Goal: Task Accomplishment & Management: Manage account settings

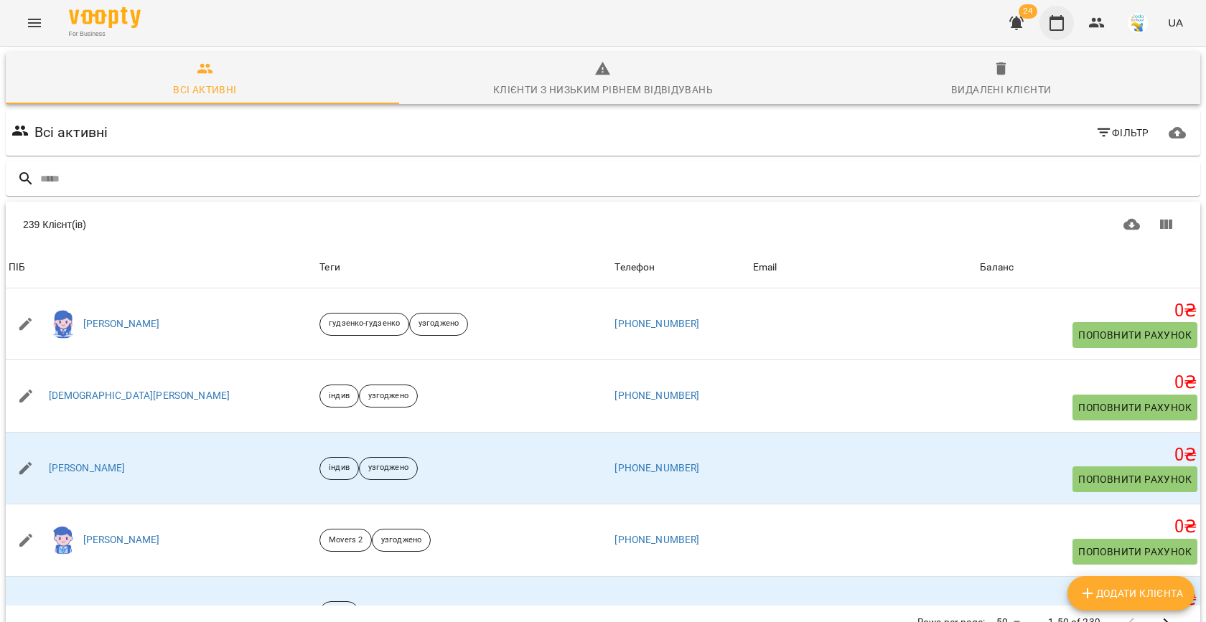
click at [1062, 22] on icon "button" at bounding box center [1056, 22] width 17 height 17
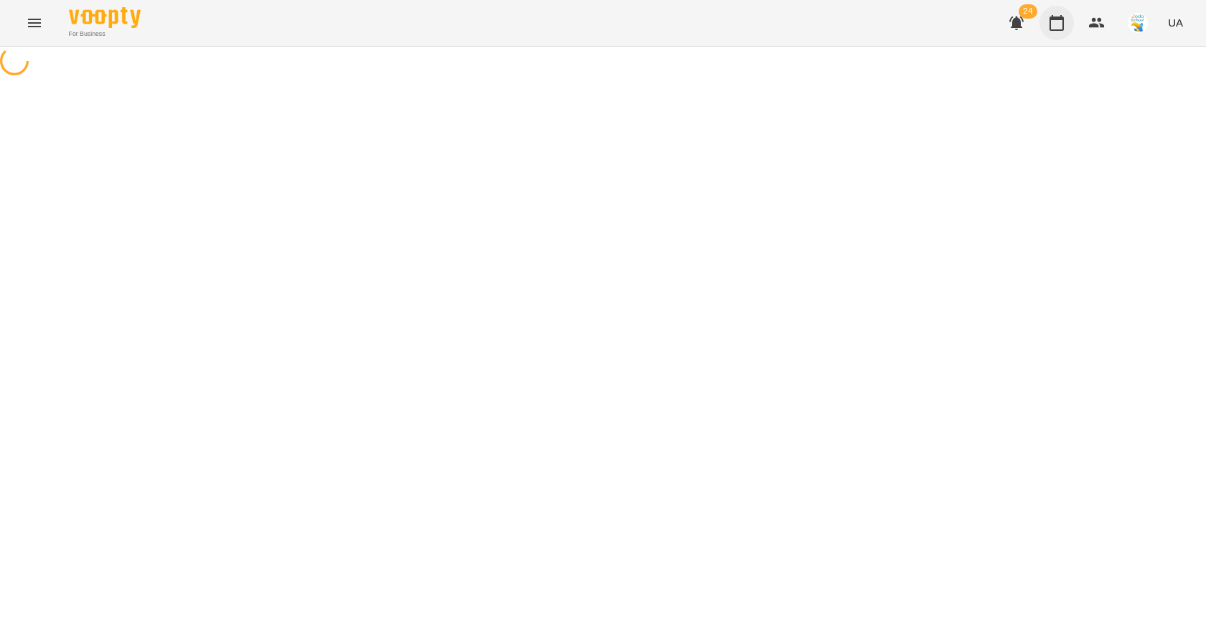
click at [1062, 22] on icon "button" at bounding box center [1056, 22] width 17 height 17
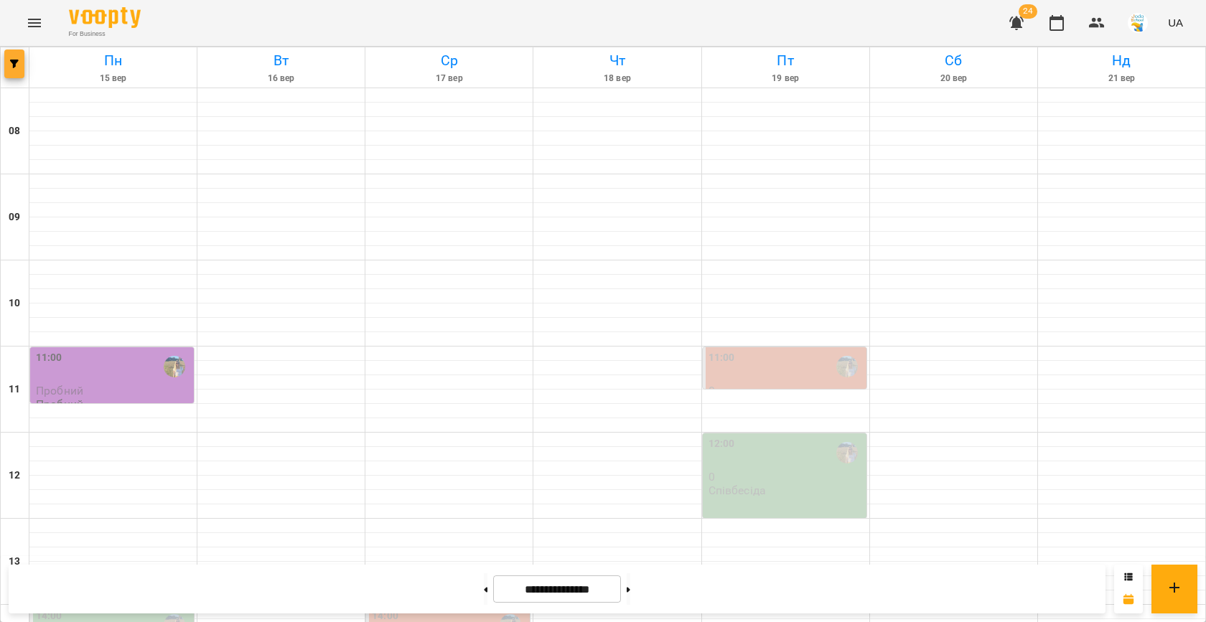
click at [13, 57] on button "button" at bounding box center [14, 64] width 20 height 29
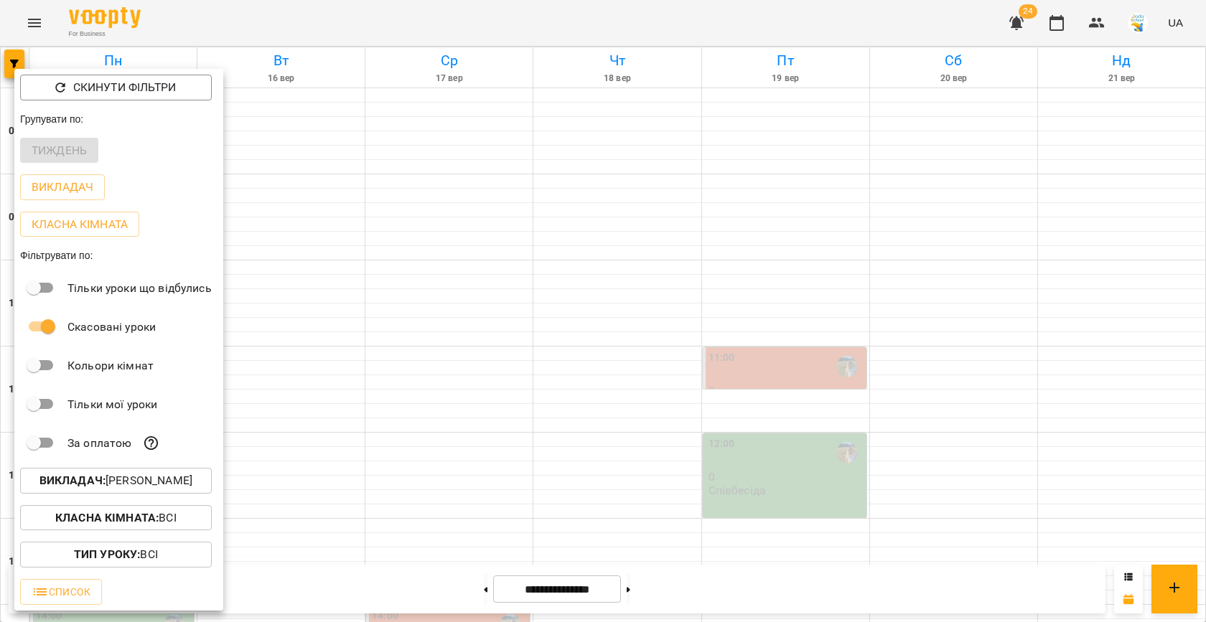
click at [113, 481] on p "Викладач : [PERSON_NAME]" at bounding box center [115, 480] width 153 height 17
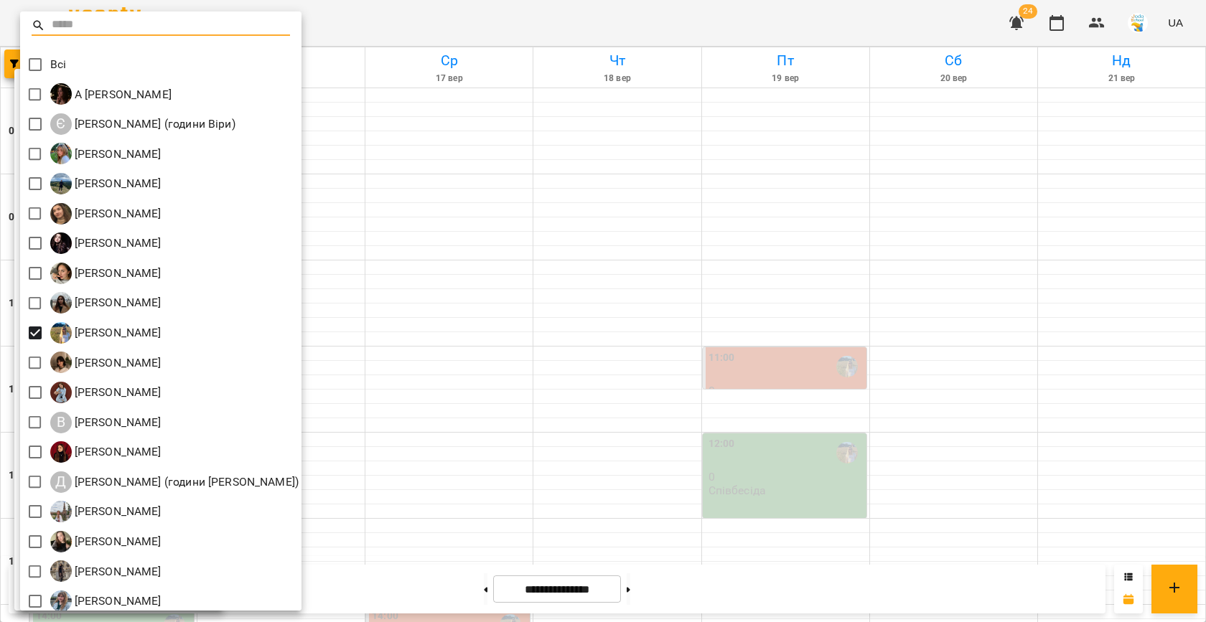
click at [391, 344] on div at bounding box center [603, 311] width 1206 height 622
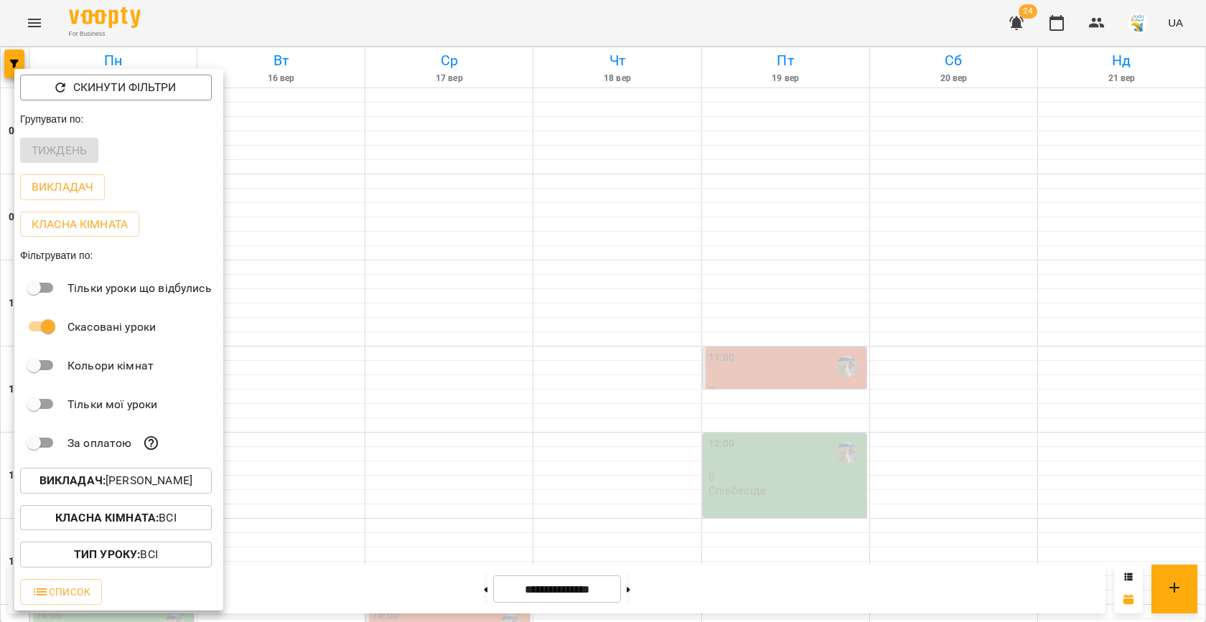
click at [499, 372] on div at bounding box center [603, 311] width 1206 height 622
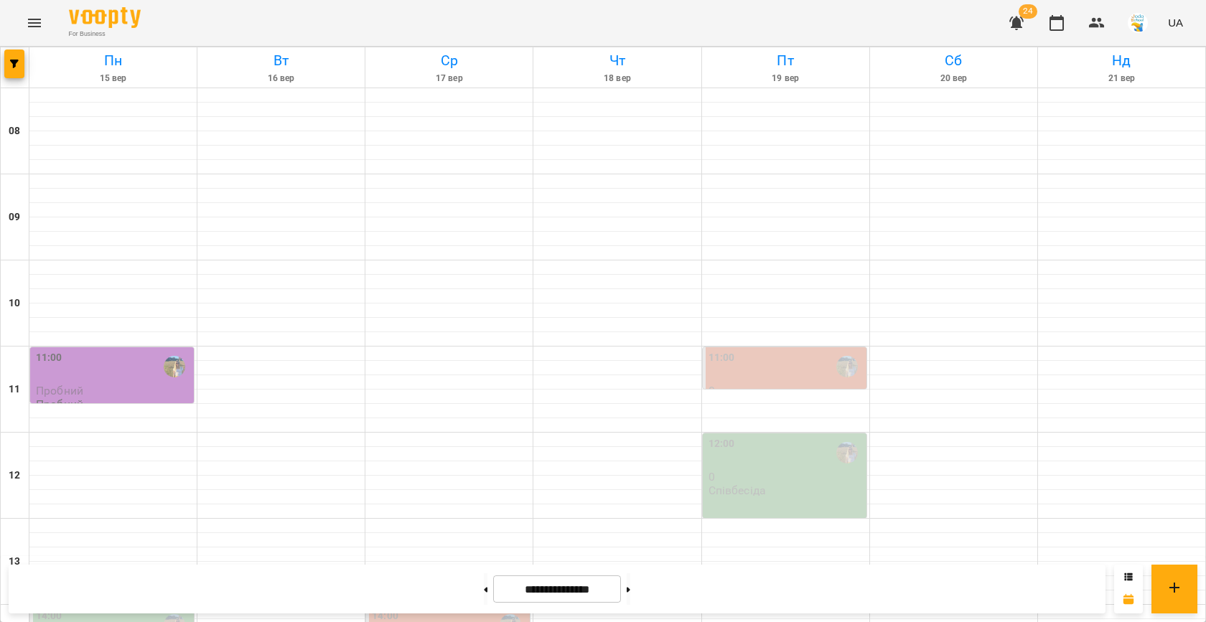
scroll to position [184, 0]
click at [756, 350] on div "11:00" at bounding box center [785, 366] width 155 height 33
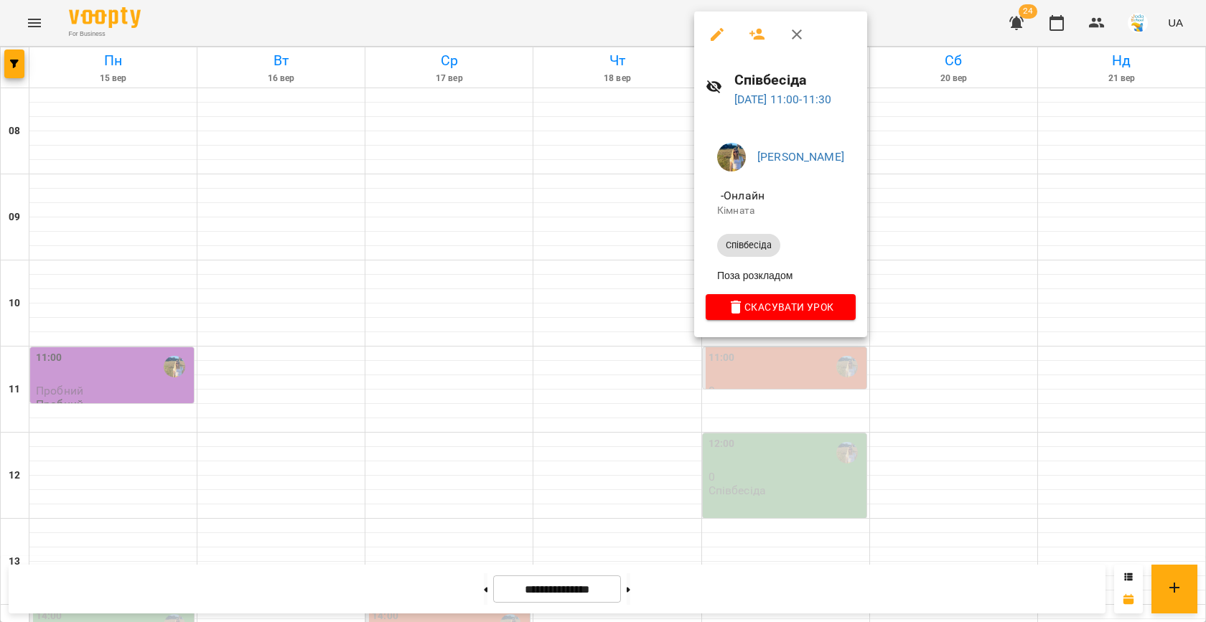
click at [723, 37] on icon "button" at bounding box center [716, 34] width 17 height 17
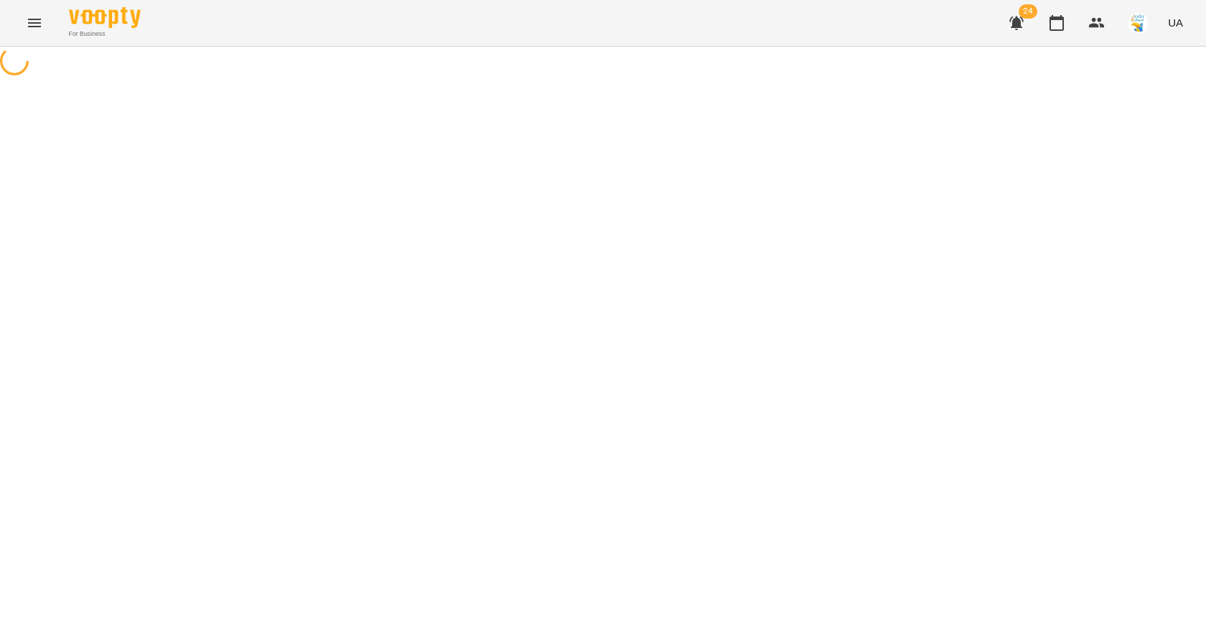
select select "**********"
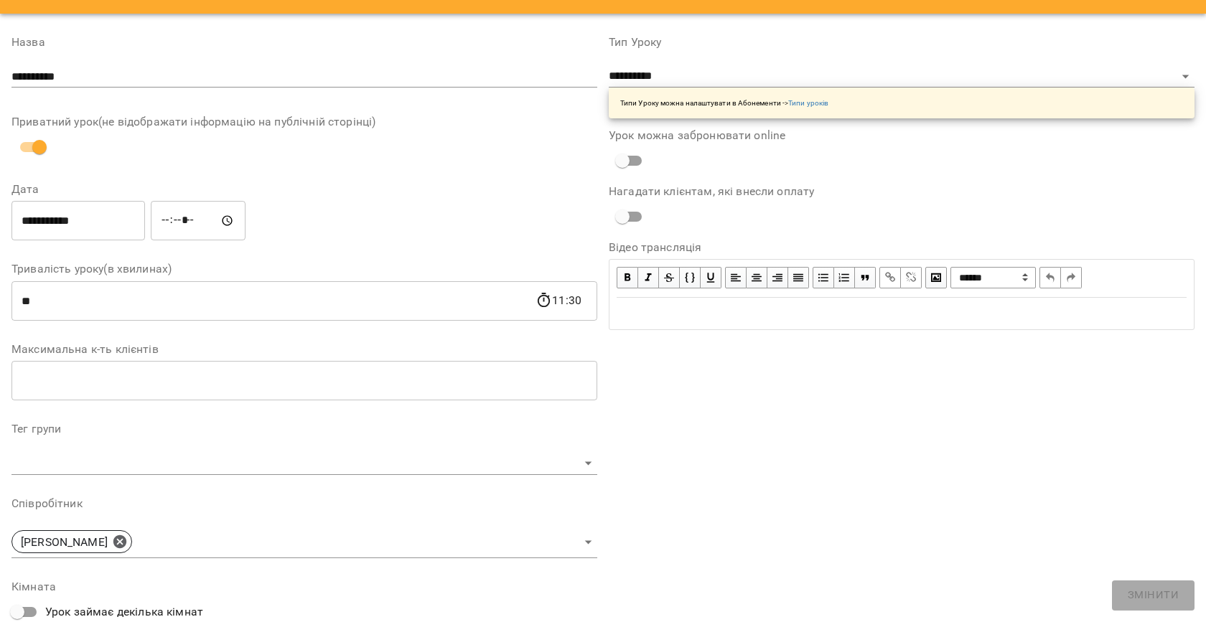
scroll to position [8, 0]
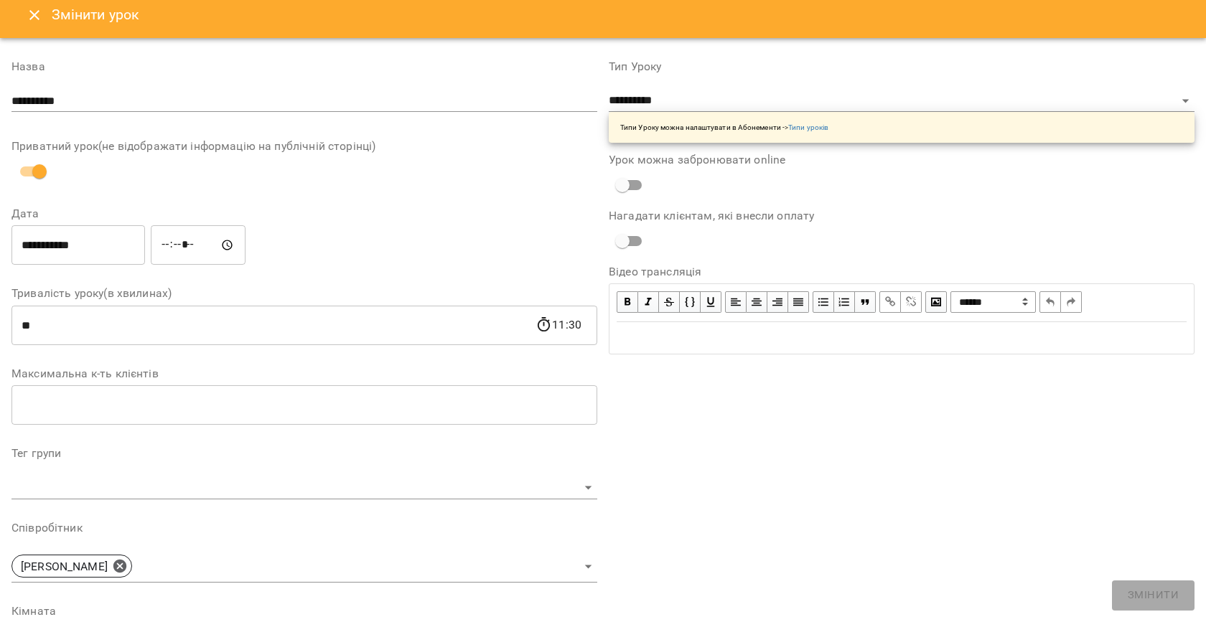
click at [44, 4] on button "Close" at bounding box center [34, 15] width 34 height 34
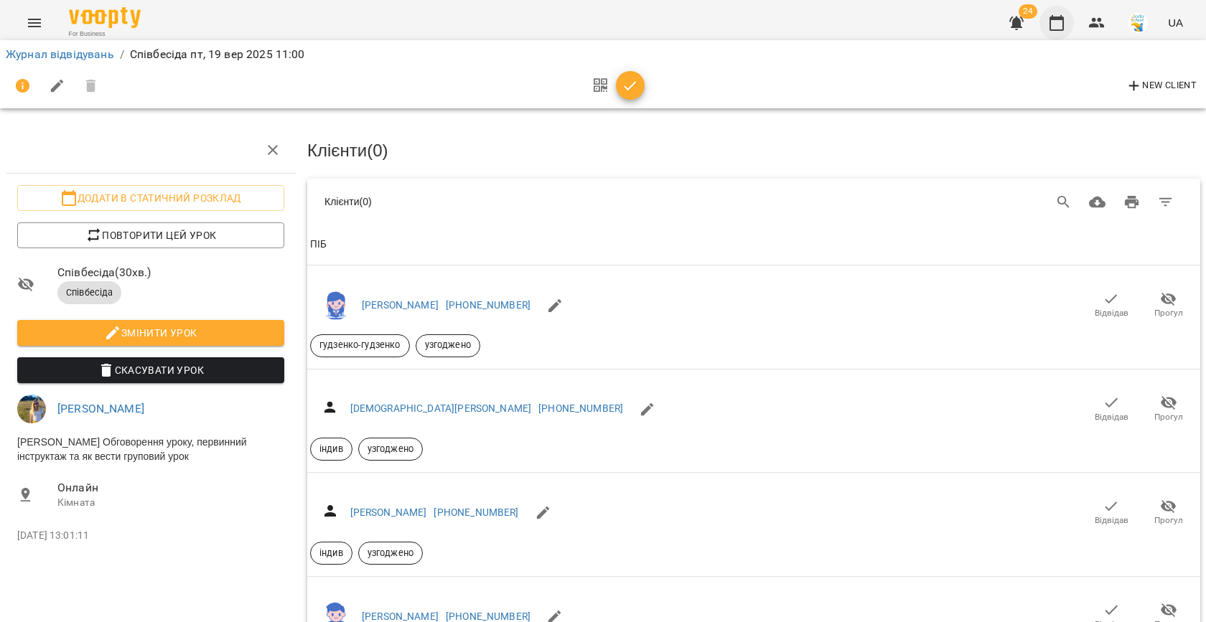
click at [1054, 23] on icon "button" at bounding box center [1056, 22] width 17 height 17
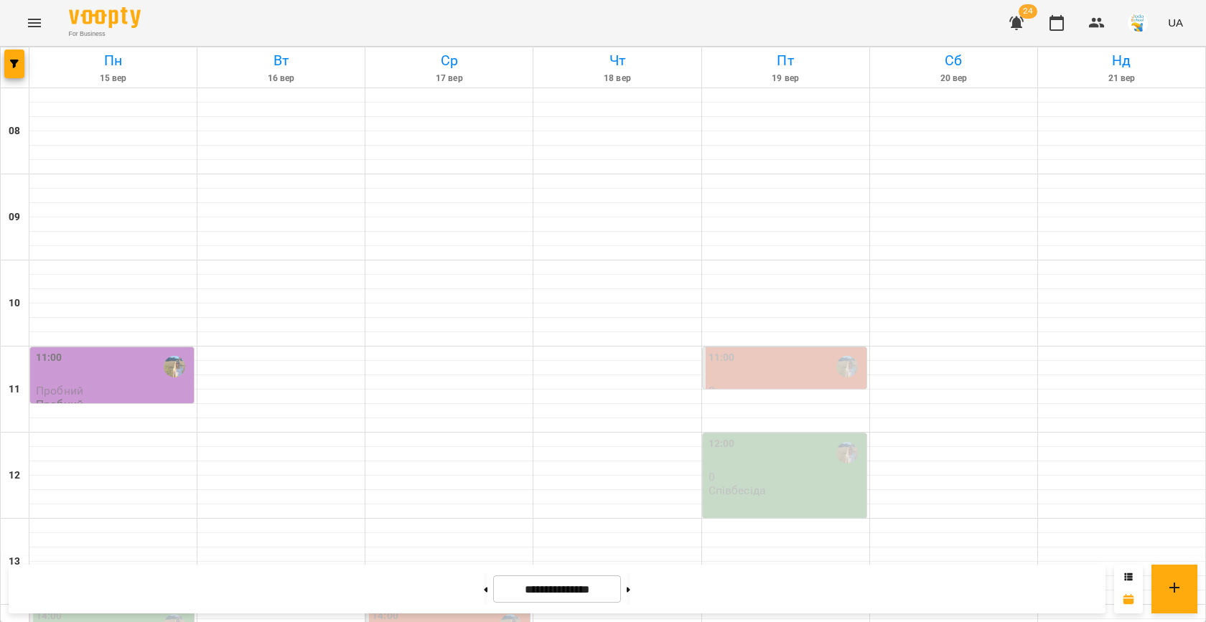
scroll to position [172, 0]
click at [781, 471] on p "0" at bounding box center [785, 477] width 155 height 12
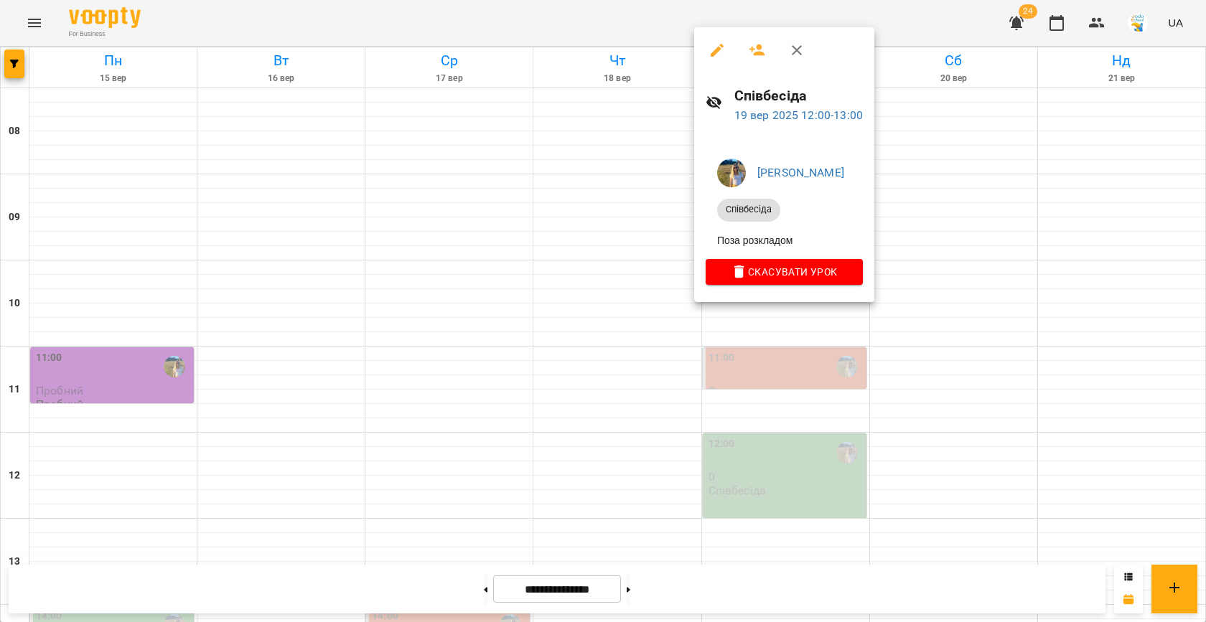
click at [710, 50] on icon "button" at bounding box center [716, 50] width 17 height 17
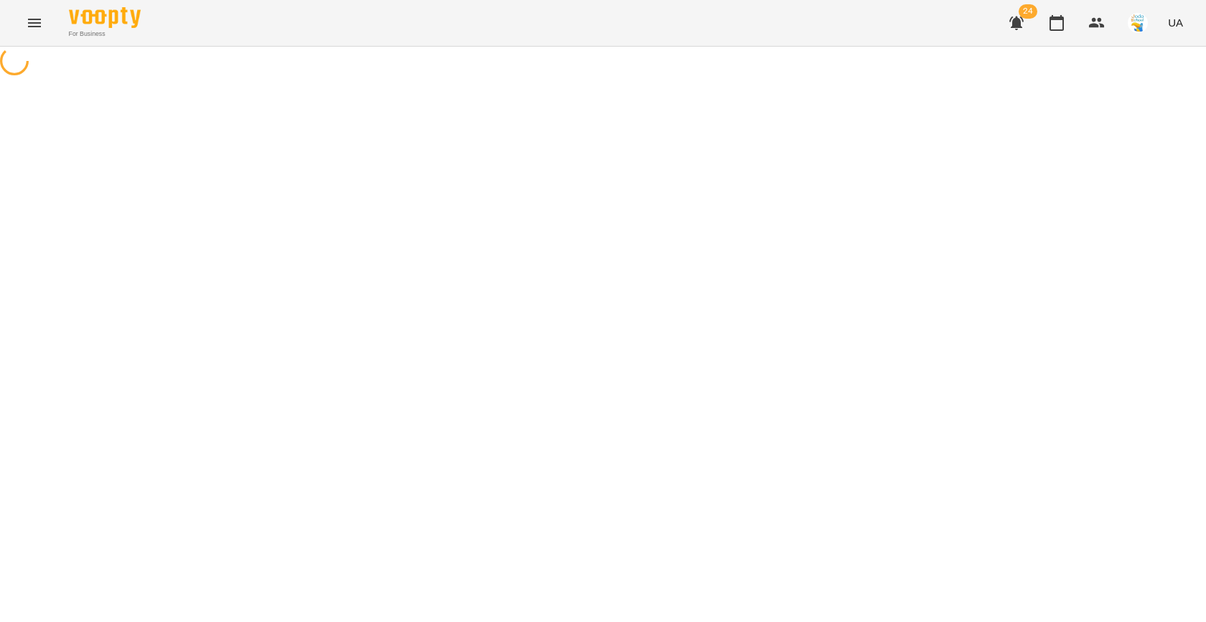
select select "**********"
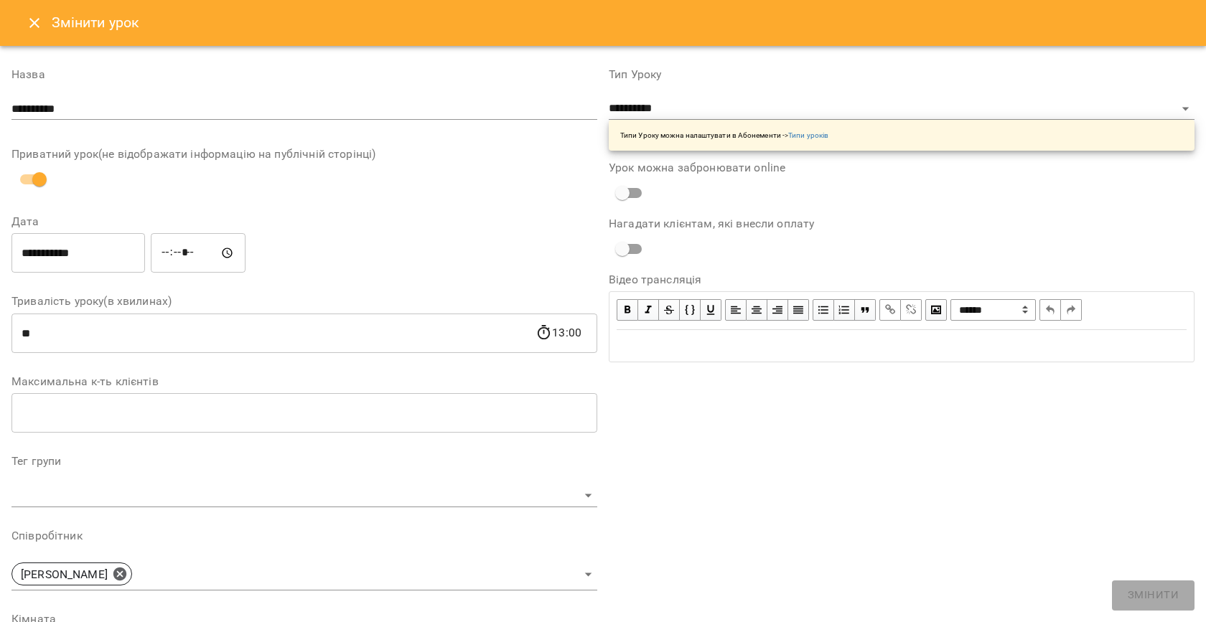
click at [34, 22] on icon "Close" at bounding box center [34, 23] width 10 height 10
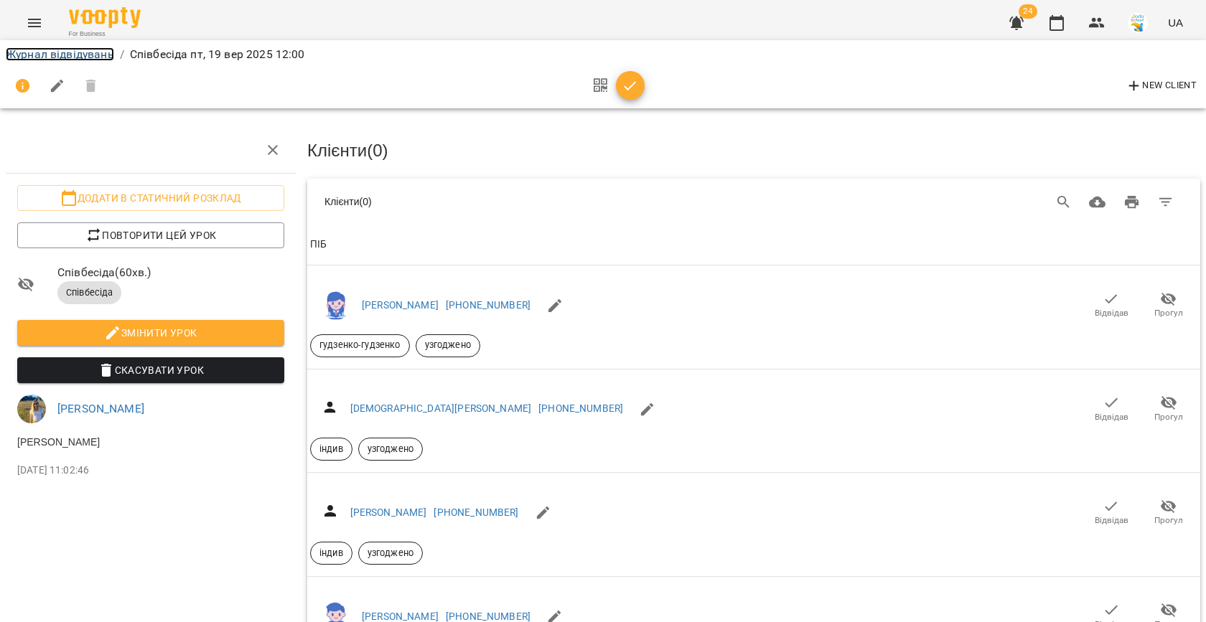
click at [66, 51] on link "Журнал відвідувань" at bounding box center [60, 54] width 108 height 14
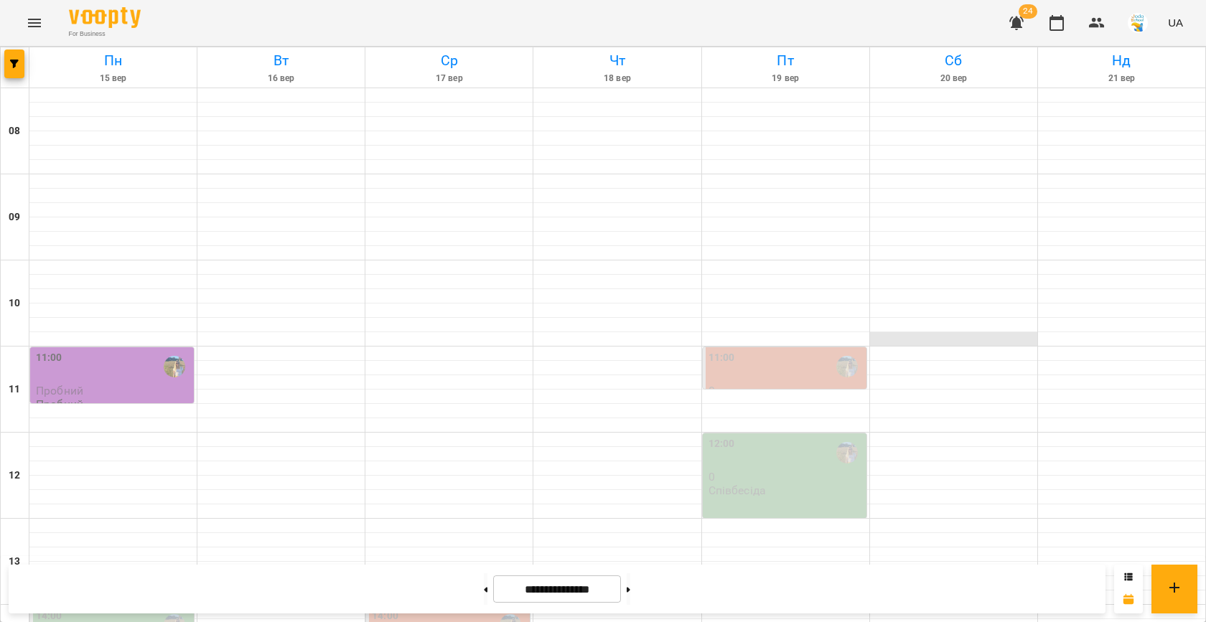
scroll to position [281, 0]
